Goal: Task Accomplishment & Management: Manage account settings

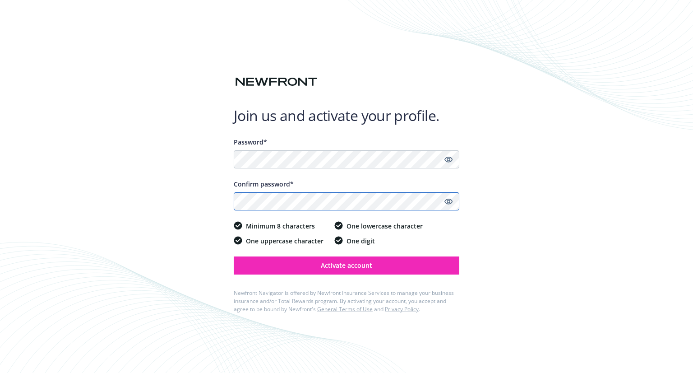
click at [234, 256] on button "Activate account" at bounding box center [347, 265] width 226 height 18
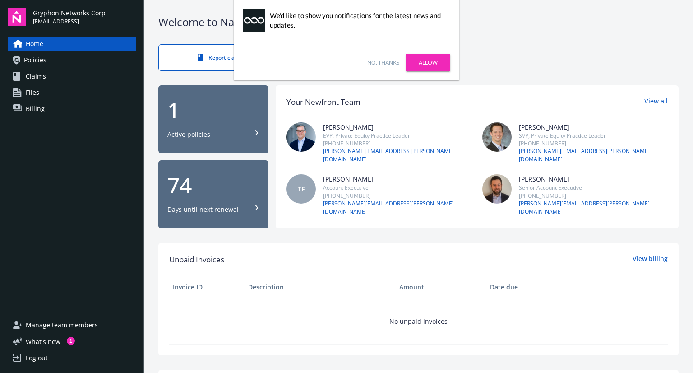
click at [231, 125] on div "1 Active policies" at bounding box center [213, 119] width 92 height 40
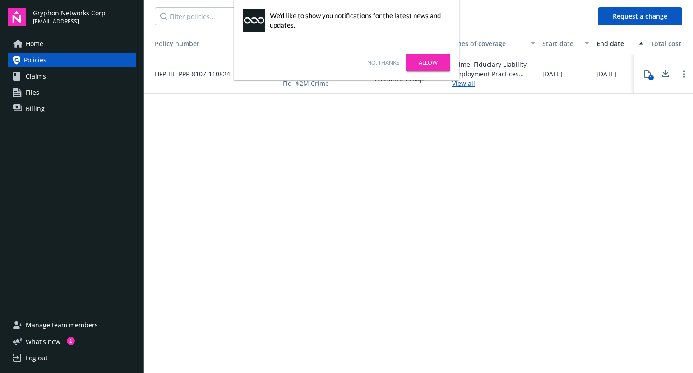
click at [386, 61] on link "No, thanks" at bounding box center [383, 63] width 32 height 8
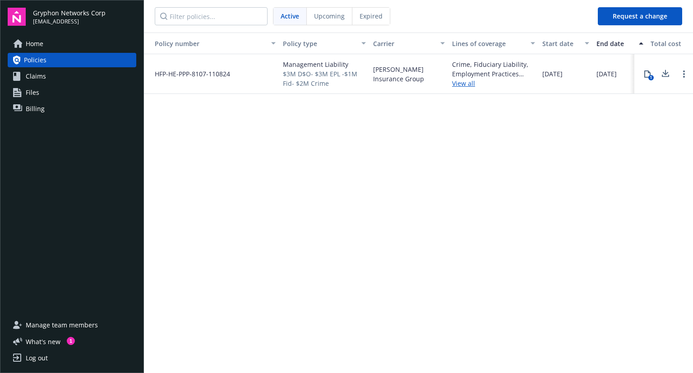
click at [38, 94] on span "Files" at bounding box center [33, 92] width 14 height 14
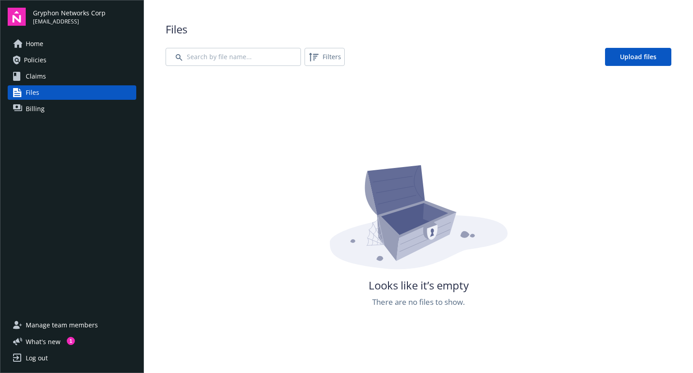
click at [35, 44] on span "Home" at bounding box center [35, 44] width 18 height 14
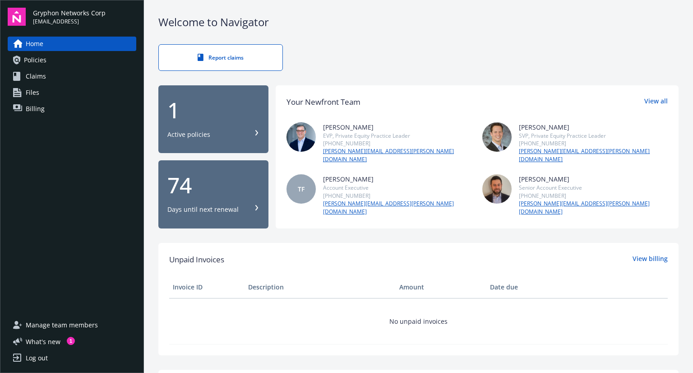
click at [63, 62] on link "Policies" at bounding box center [72, 60] width 129 height 14
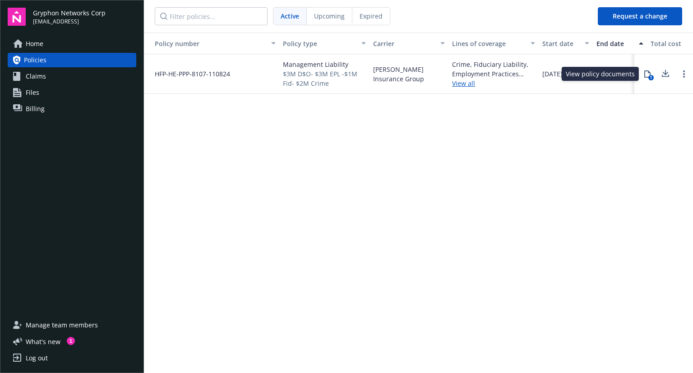
click at [647, 75] on icon at bounding box center [647, 73] width 7 height 7
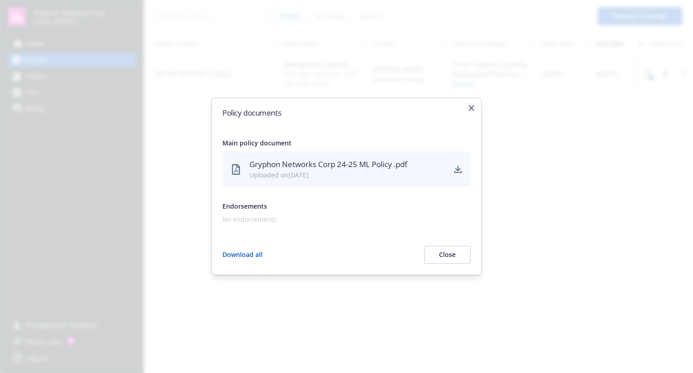
click at [471, 108] on icon "button" at bounding box center [471, 107] width 5 height 5
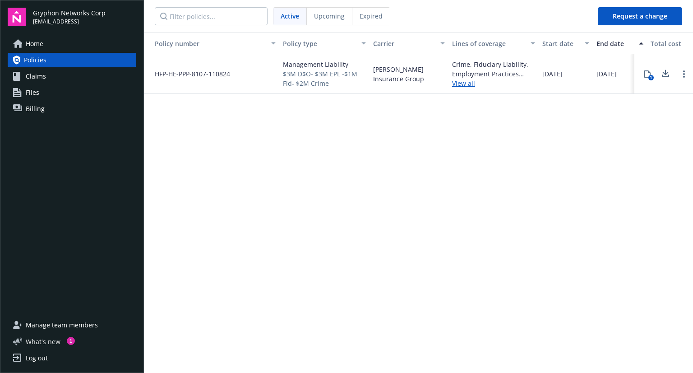
click at [70, 340] on div "1" at bounding box center [71, 340] width 8 height 8
